Goal: Task Accomplishment & Management: Use online tool/utility

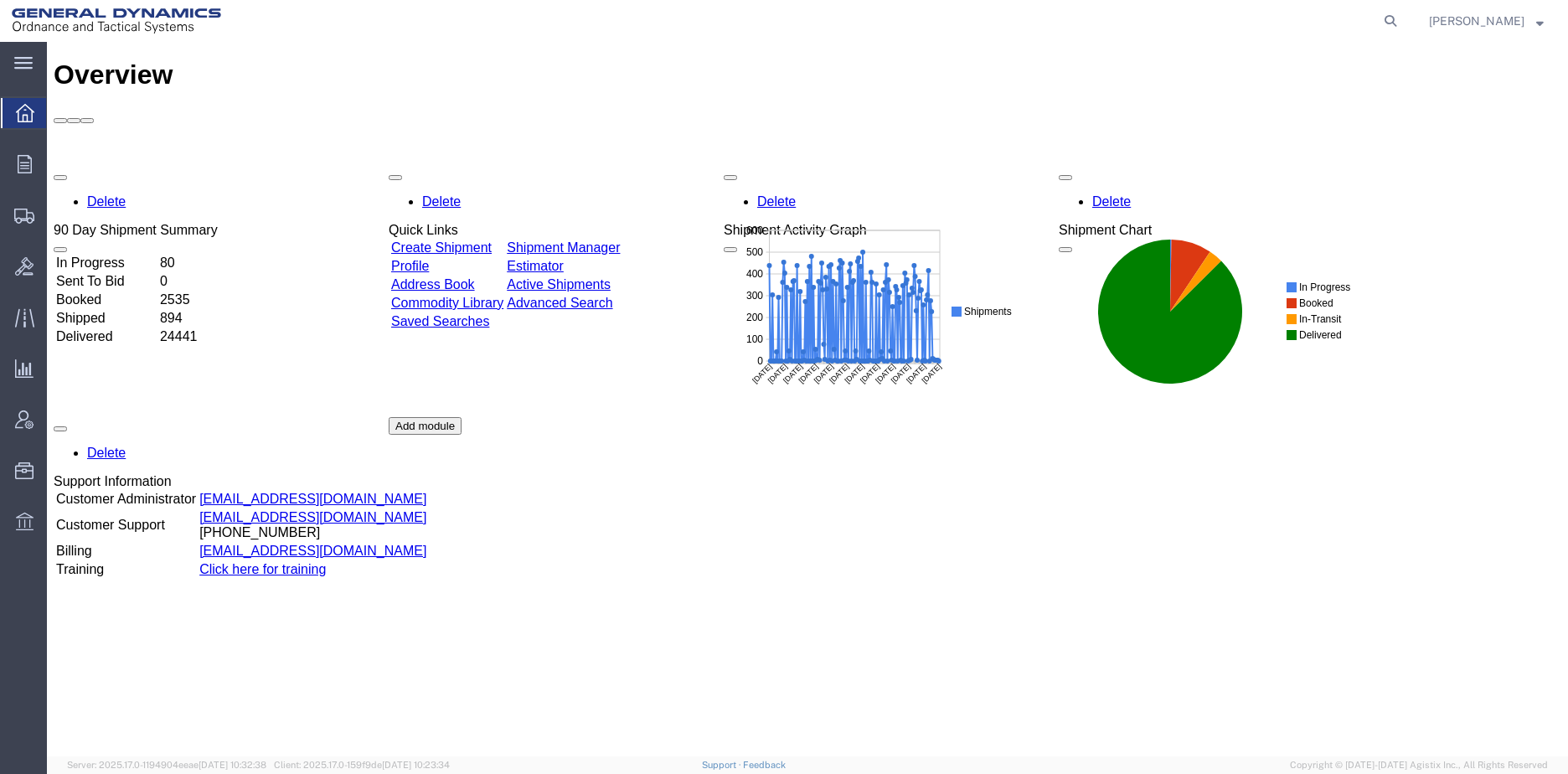
click at [1402, 19] on icon at bounding box center [1390, 21] width 24 height 24
click at [1146, 16] on input "search" at bounding box center [1124, 21] width 510 height 40
paste input "56540816"
type input "56540816"
click at [1402, 20] on icon at bounding box center [1390, 21] width 24 height 24
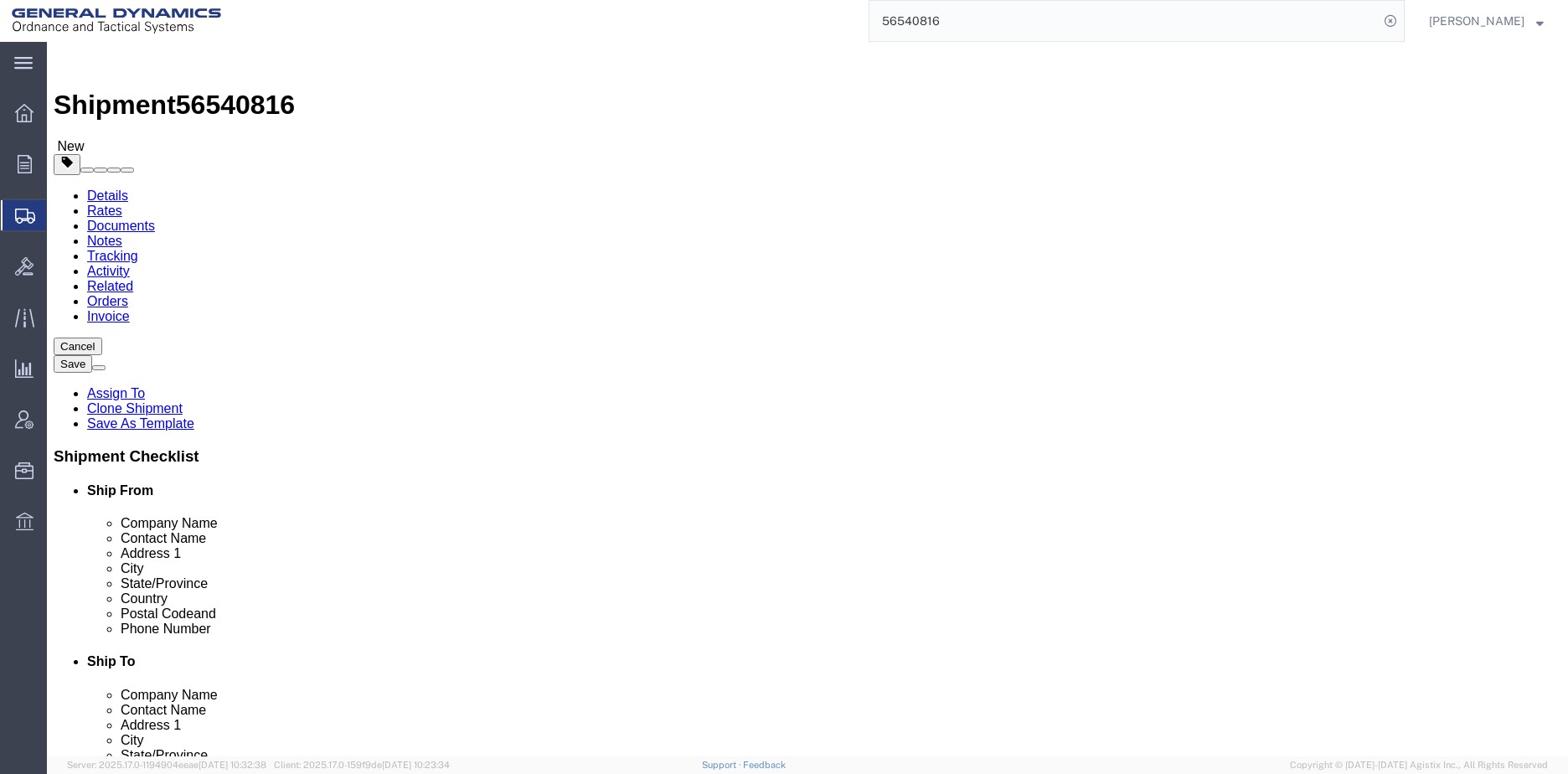
select select
select select "313"
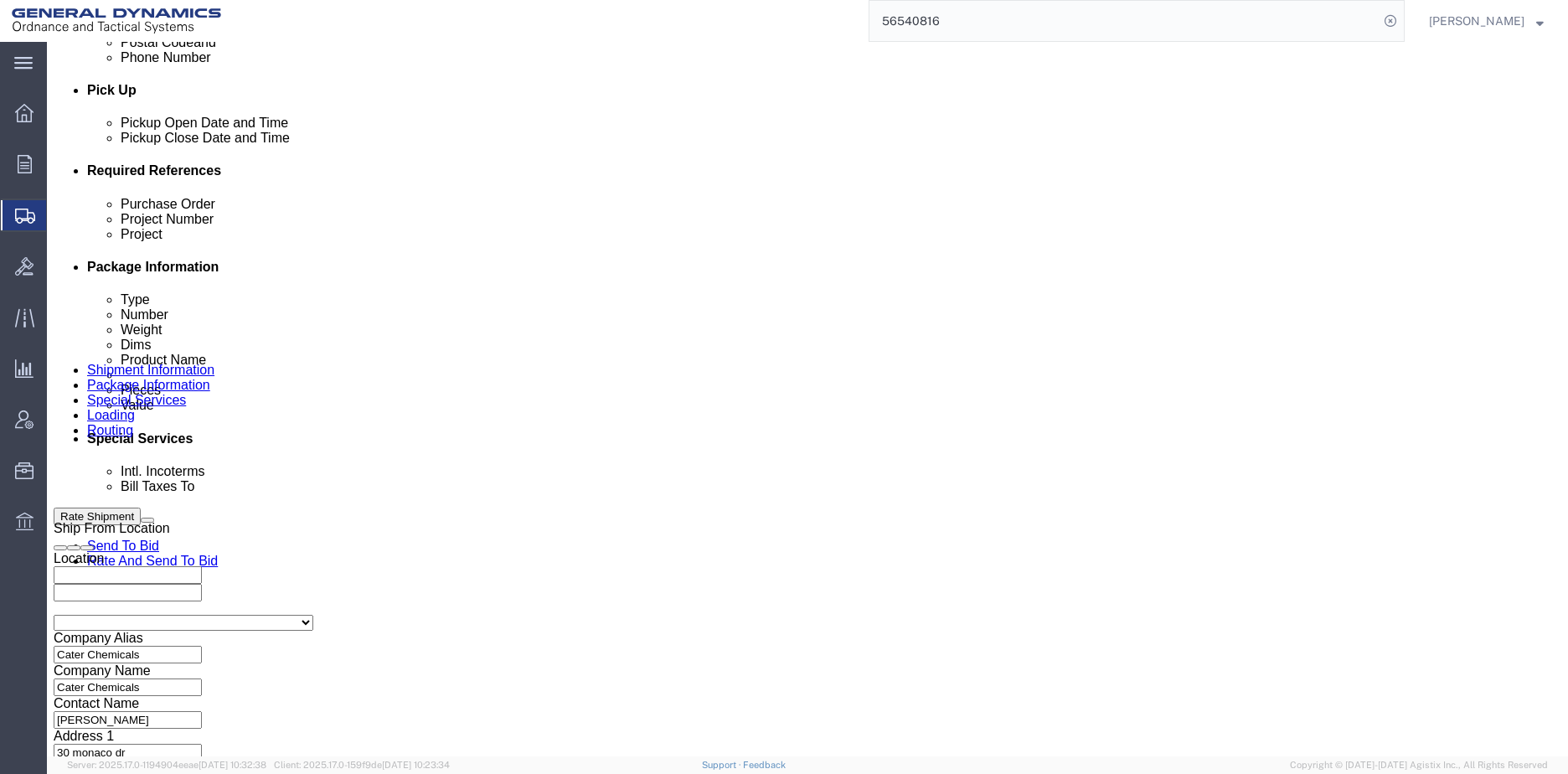
scroll to position [754, 0]
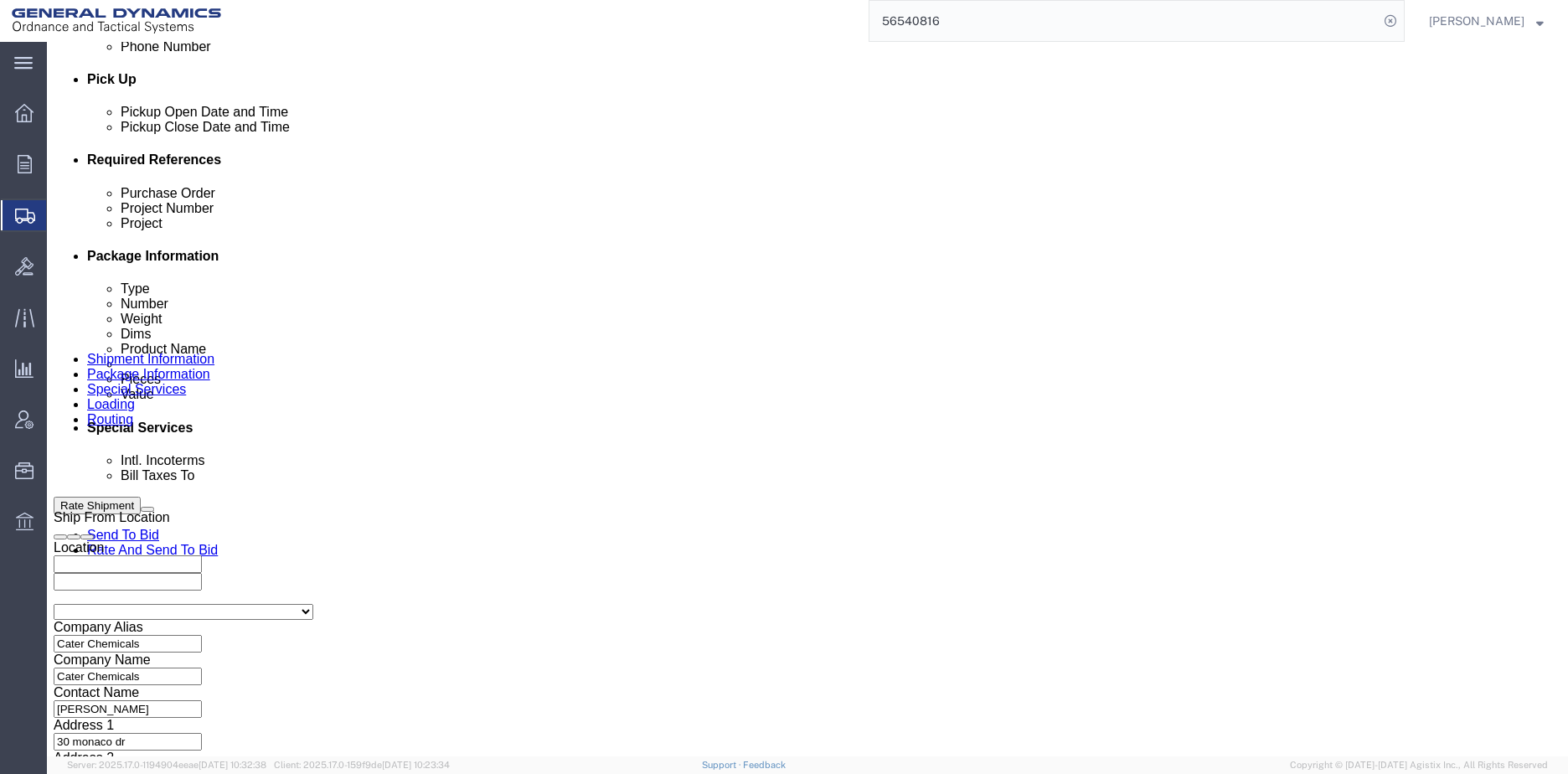
click input "text"
type input "NA"
click input "text"
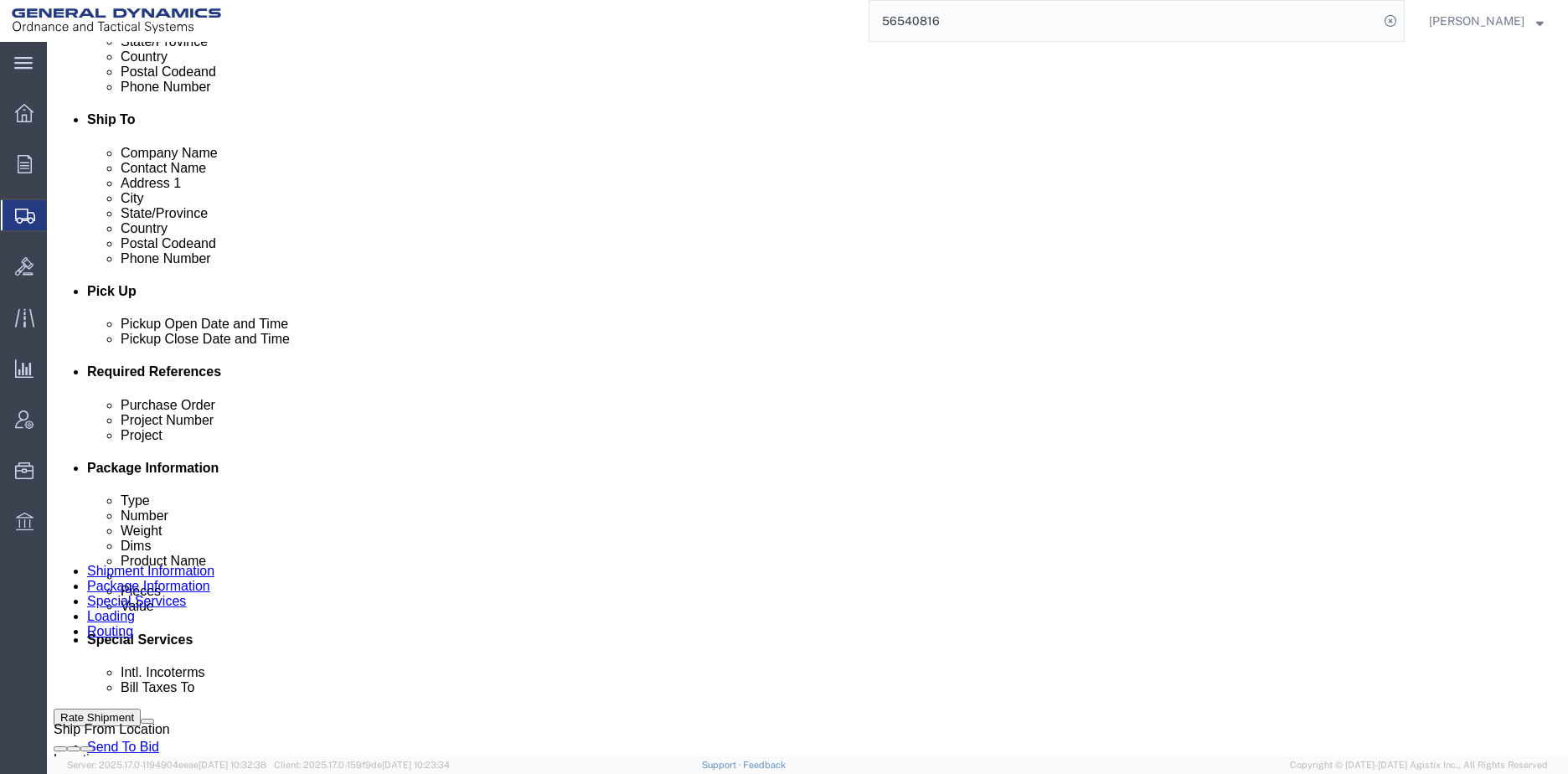
scroll to position [419, 0]
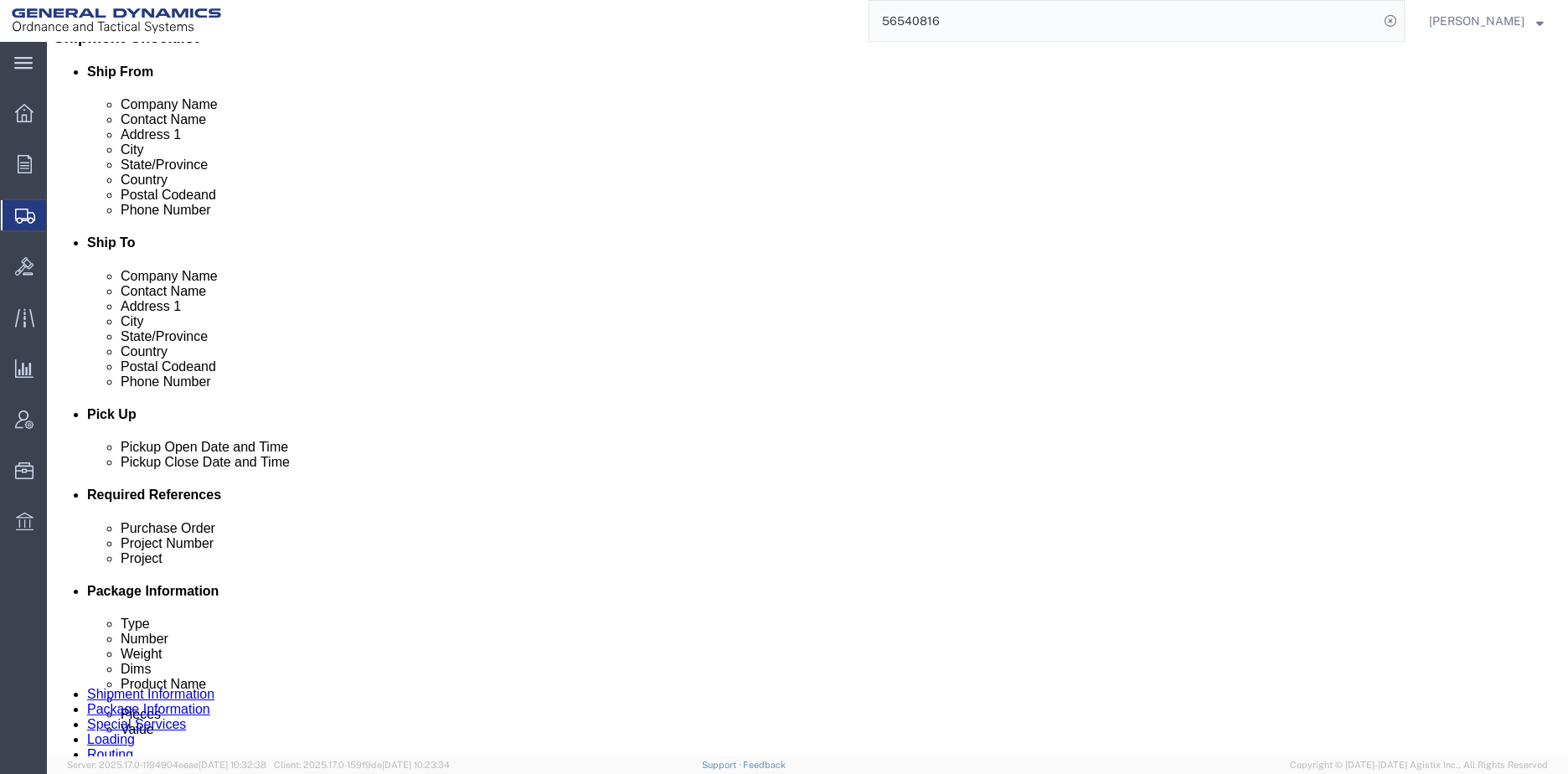
type input "NA"
click button "Rate Shipment"
